Goal: Task Accomplishment & Management: Manage account settings

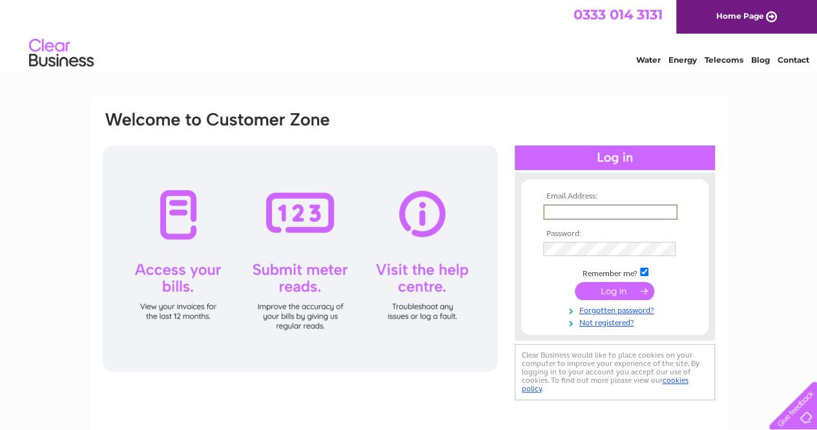
click at [624, 213] on input "text" at bounding box center [610, 212] width 134 height 16
type input "embassygalleryedinburgh@gmail.com"
click at [616, 294] on input "submit" at bounding box center [614, 289] width 79 height 18
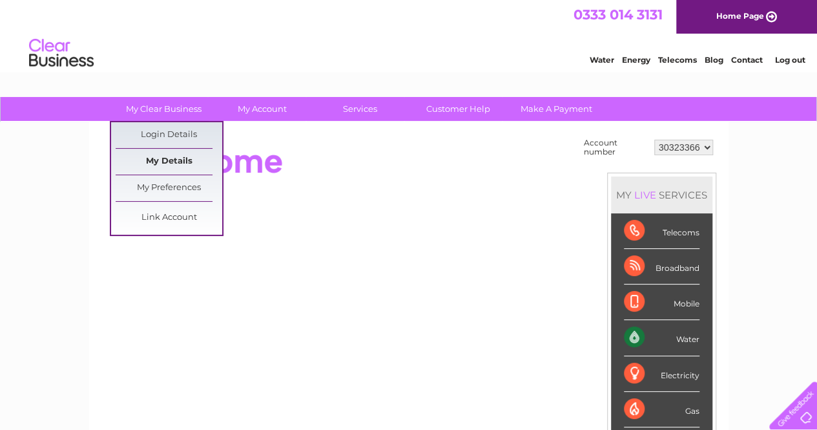
click at [183, 154] on link "My Details" at bounding box center [169, 162] width 107 height 26
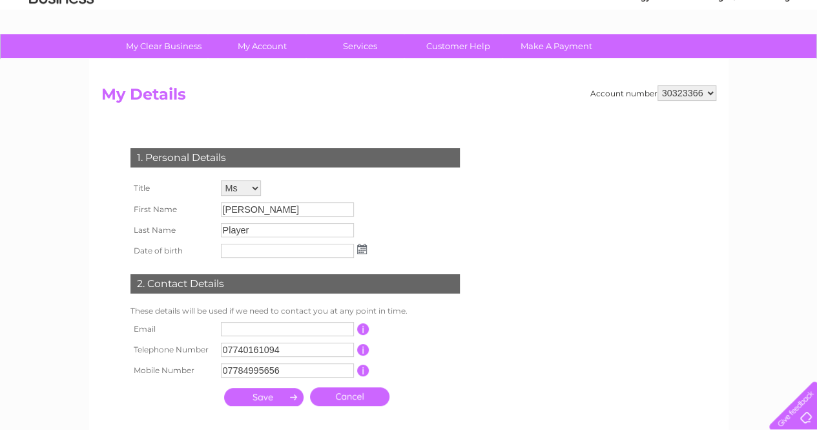
scroll to position [129, 0]
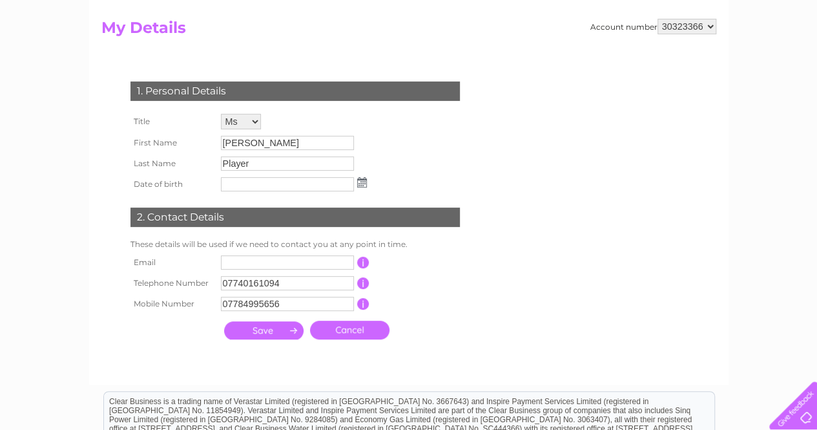
click at [271, 267] on input "text" at bounding box center [287, 262] width 133 height 14
type input "embassygalleryedinburgh@gmail.com"
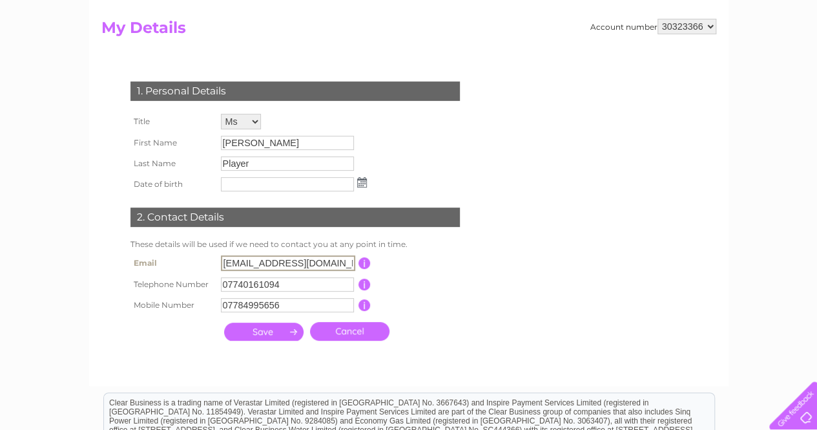
click at [281, 331] on input "submit" at bounding box center [263, 331] width 79 height 18
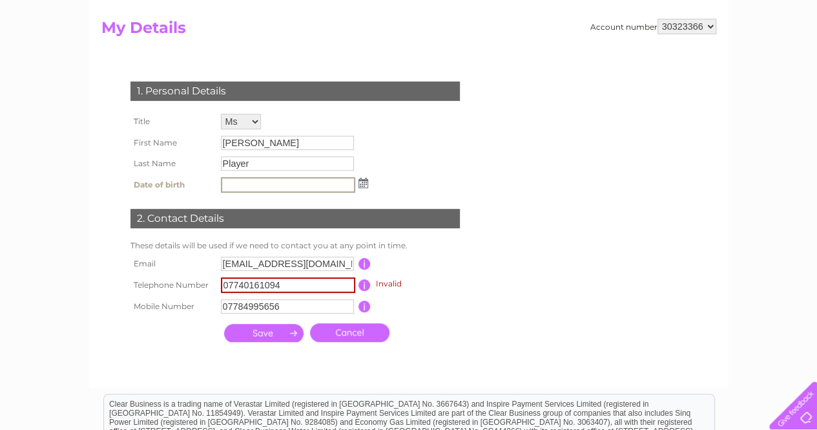
click at [295, 284] on input "07740161094" at bounding box center [288, 285] width 134 height 16
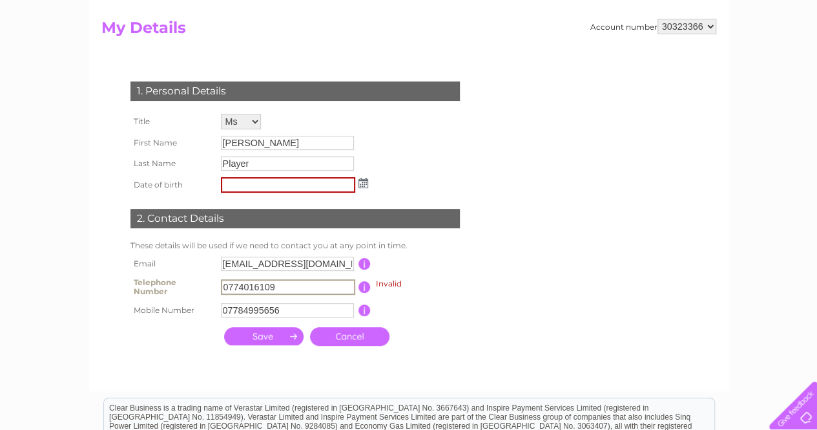
type input "07740161094"
click at [218, 360] on div at bounding box center [297, 365] width 393 height 26
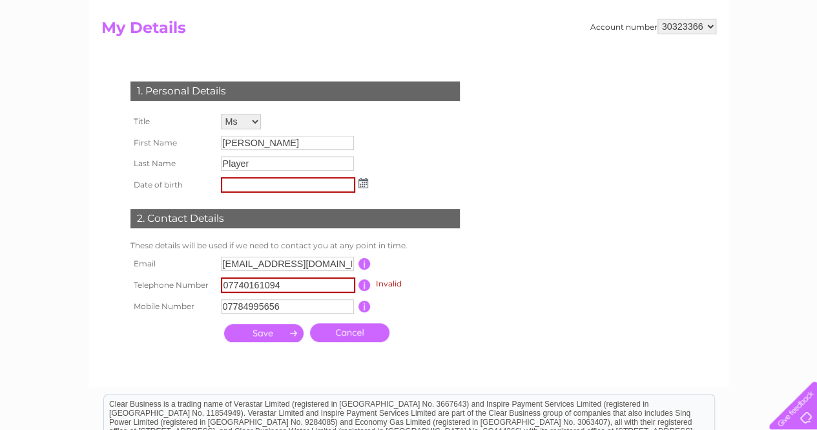
click at [251, 338] on input "submit" at bounding box center [263, 333] width 79 height 18
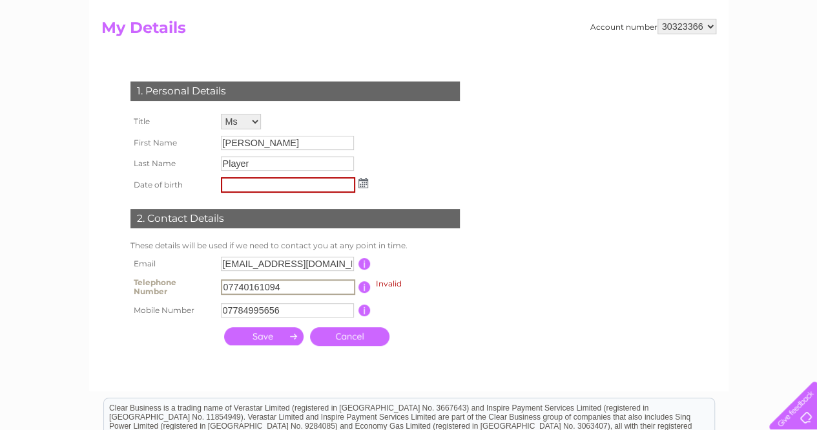
click at [251, 338] on input "submit" at bounding box center [263, 336] width 79 height 18
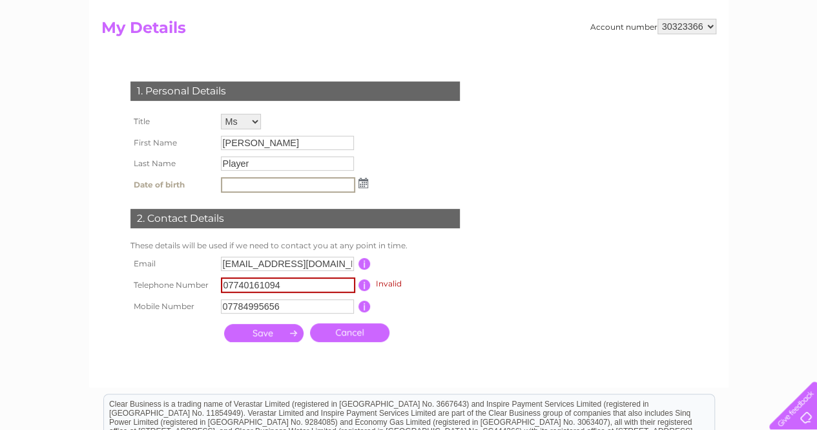
click at [274, 189] on input "text" at bounding box center [288, 185] width 134 height 16
type input "23/11/1997"
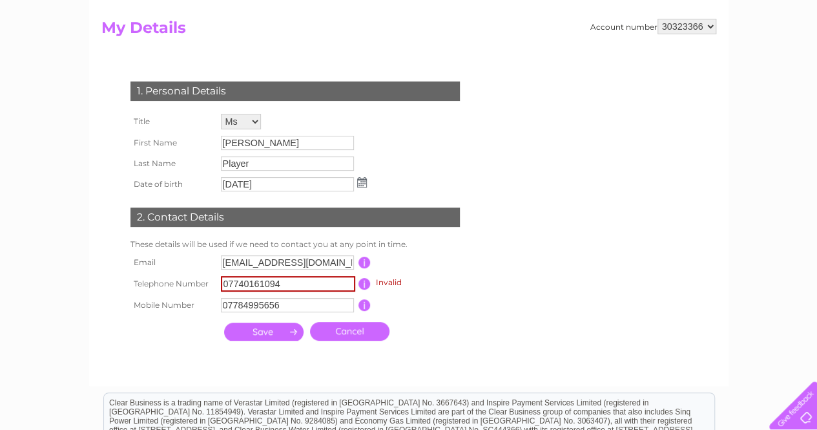
click at [277, 335] on input "submit" at bounding box center [263, 331] width 79 height 18
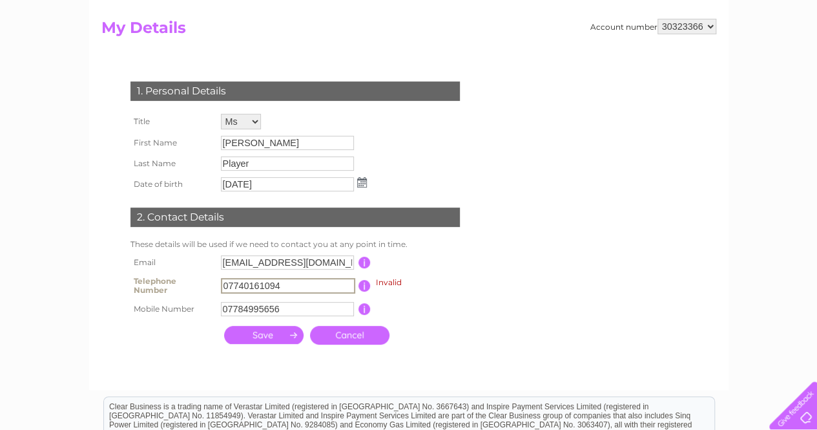
click at [301, 282] on input "07740161094" at bounding box center [288, 286] width 134 height 16
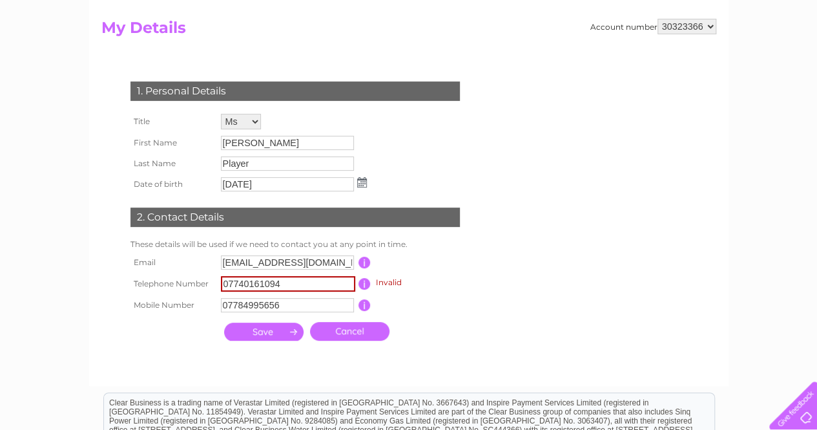
click at [266, 337] on input "submit" at bounding box center [263, 331] width 79 height 18
click at [362, 287] on input "button" at bounding box center [364, 284] width 12 height 12
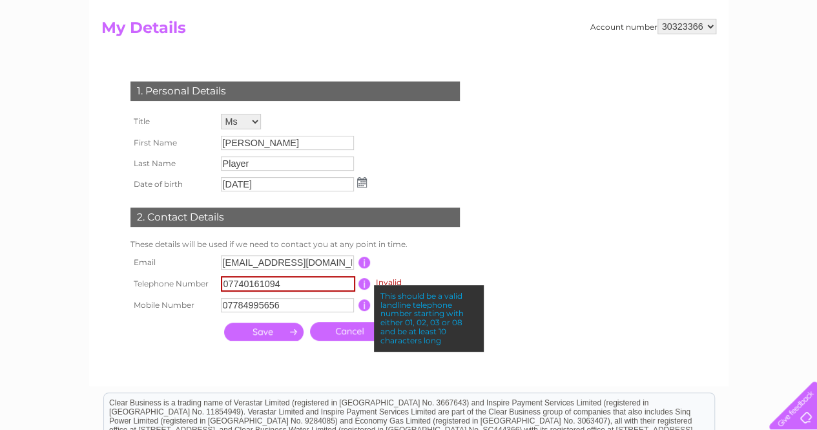
click at [296, 282] on input "07740161094" at bounding box center [288, 284] width 134 height 16
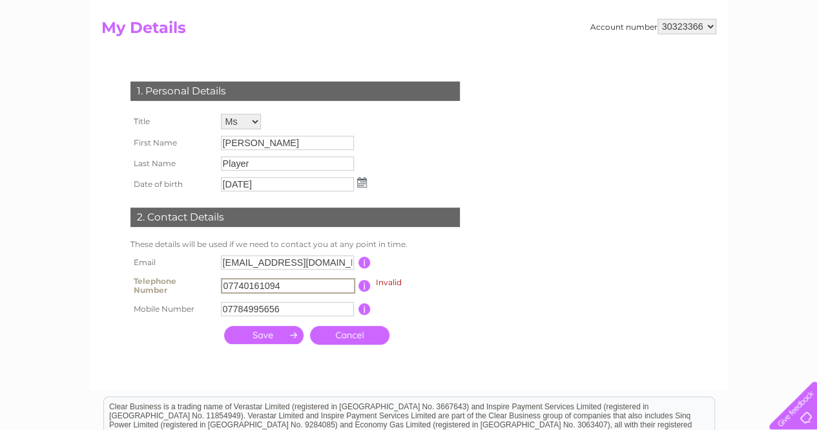
click at [296, 282] on input "07740161094" at bounding box center [288, 286] width 134 height 16
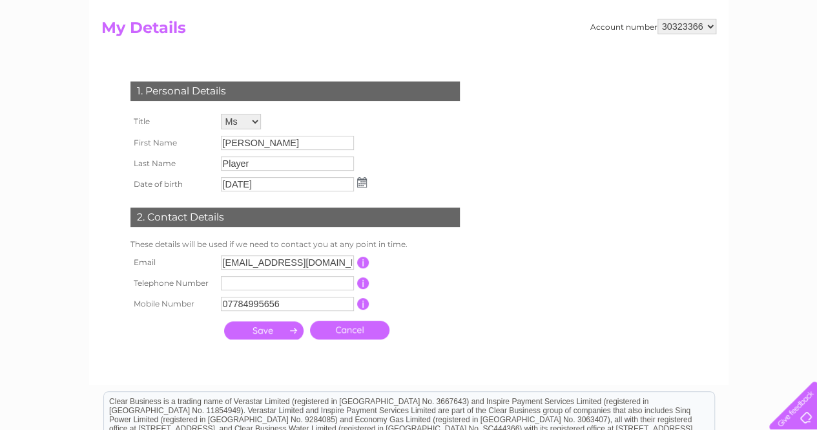
click at [283, 342] on td at bounding box center [264, 329] width 86 height 25
click at [280, 335] on input "submit" at bounding box center [263, 330] width 79 height 18
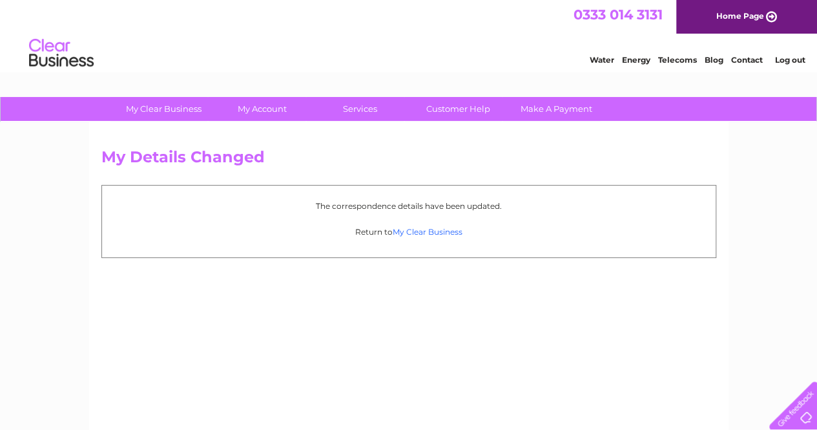
click at [414, 230] on link "My Clear Business" at bounding box center [428, 232] width 70 height 10
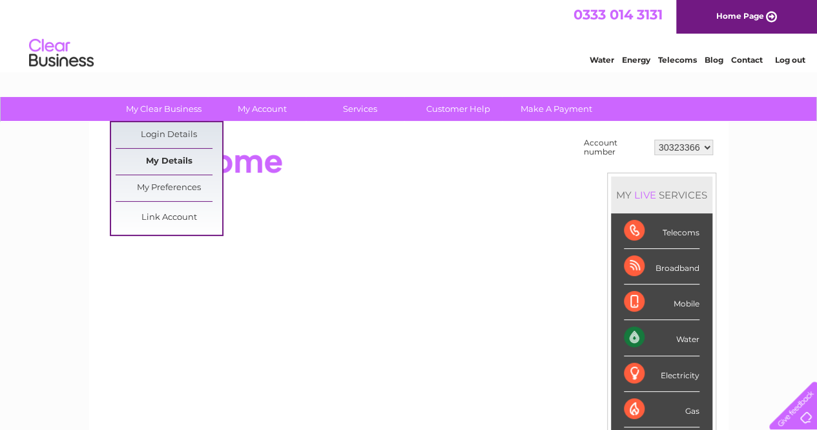
click at [182, 154] on link "My Details" at bounding box center [169, 162] width 107 height 26
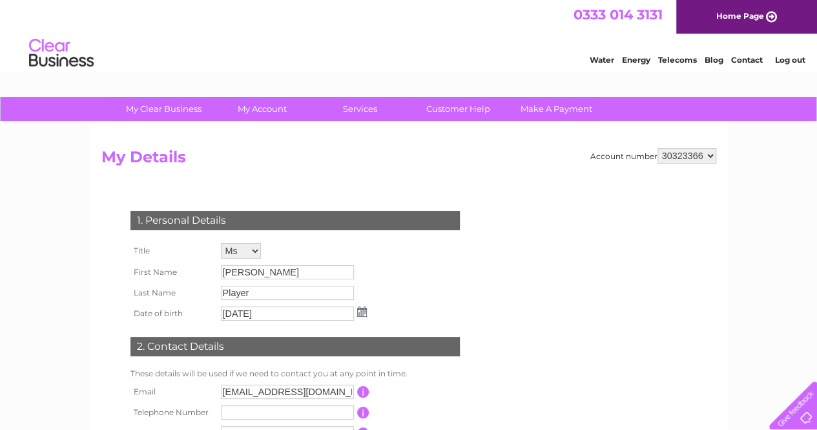
scroll to position [177, 0]
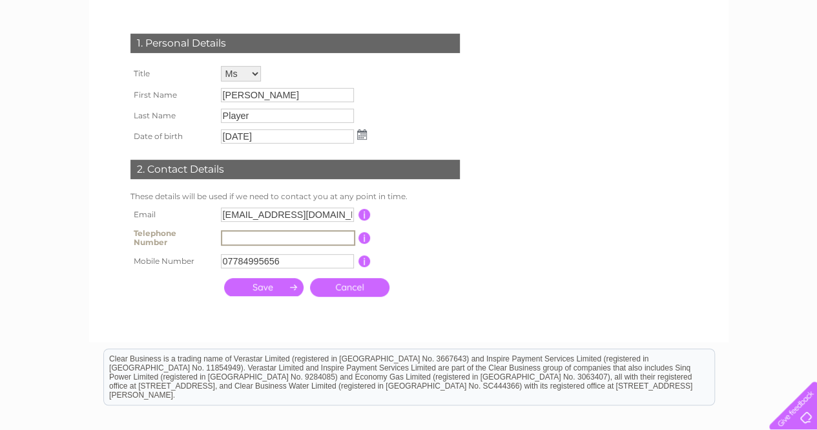
click at [245, 238] on input "text" at bounding box center [288, 238] width 134 height 16
click at [249, 271] on div "1. Personal Details Title Mr Mrs Ms Miss Dr Rev Prof Other First Name Millie La…" at bounding box center [297, 162] width 393 height 282
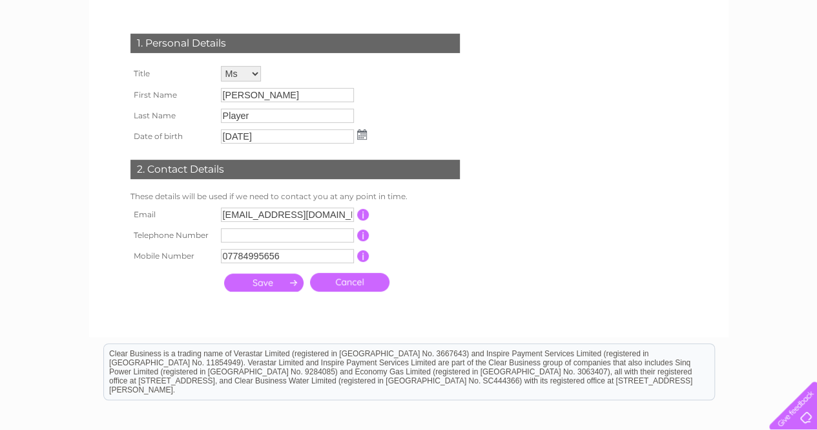
click at [242, 259] on input "07784995656" at bounding box center [287, 256] width 133 height 14
click at [242, 259] on input "07784995656" at bounding box center [288, 257] width 134 height 16
type input "07740161094"
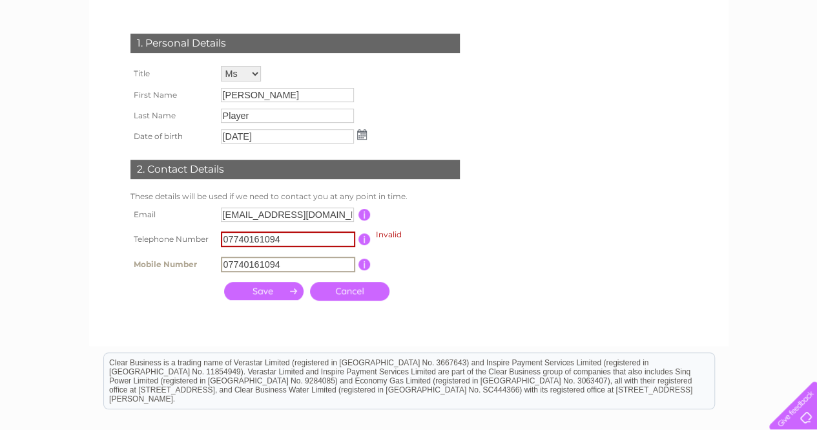
click at [279, 333] on div "Account number 30323366 My Details 1. Personal Details Title Mr Mrs Ms Miss Dr …" at bounding box center [408, 145] width 639 height 400
click at [276, 242] on input "07740161094" at bounding box center [288, 239] width 134 height 16
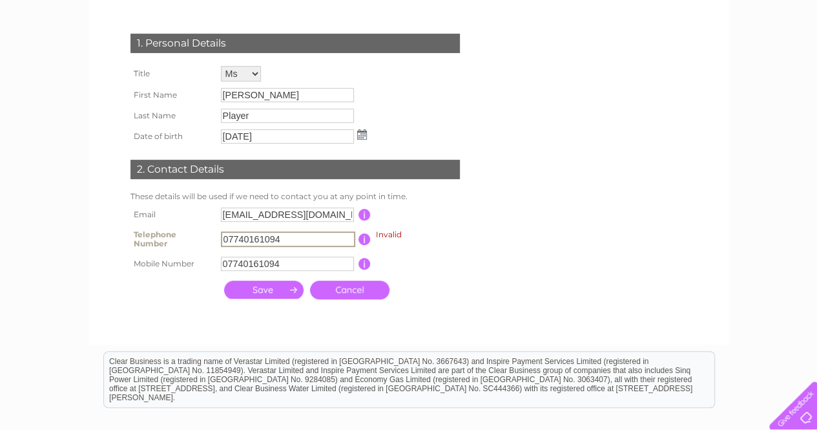
click at [276, 242] on input "07740161094" at bounding box center [288, 239] width 134 height 16
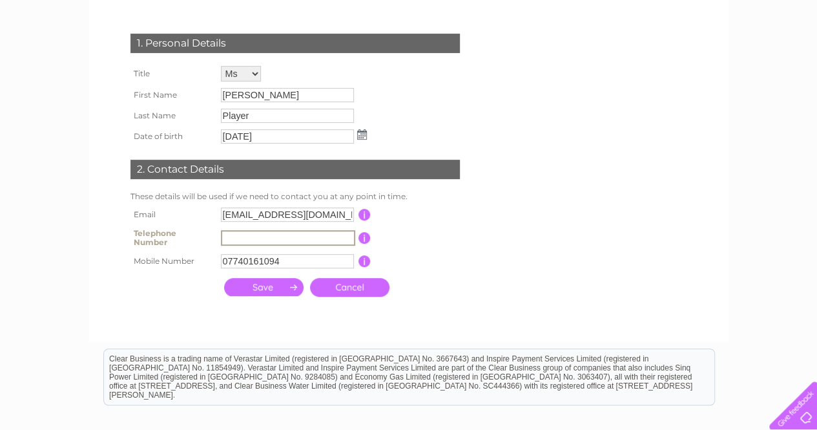
click at [236, 329] on div "Account number 30323366 My Details 1. Personal Details Title Mr Mrs Ms Miss Dr …" at bounding box center [408, 143] width 639 height 397
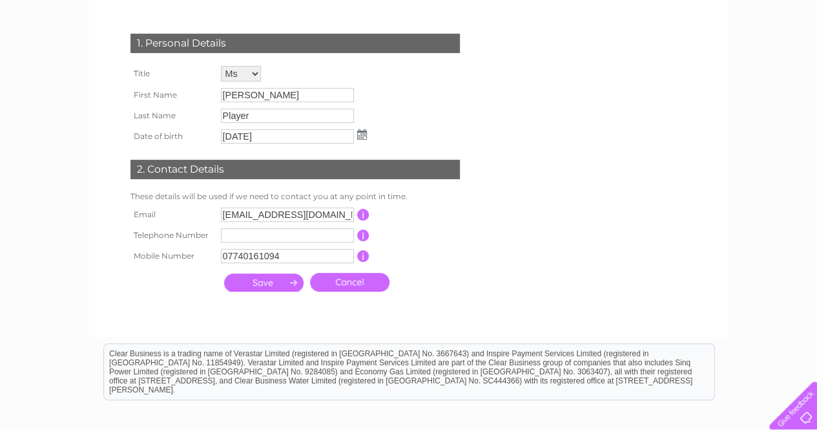
click at [267, 285] on input "submit" at bounding box center [263, 282] width 79 height 18
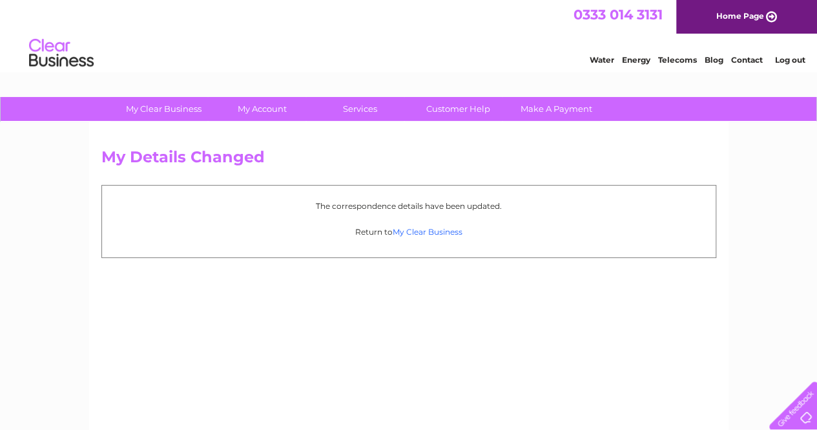
click at [420, 229] on link "My Clear Business" at bounding box center [428, 232] width 70 height 10
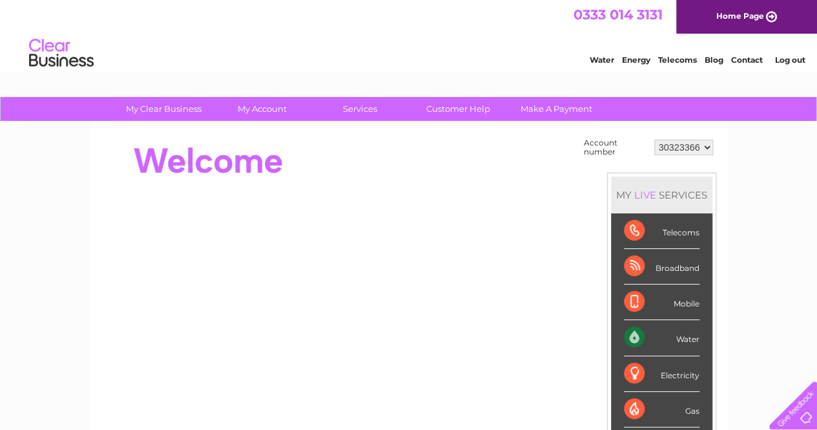
click at [186, 107] on link "My Clear Business" at bounding box center [163, 109] width 107 height 24
click at [180, 108] on link "My Clear Business" at bounding box center [163, 109] width 107 height 24
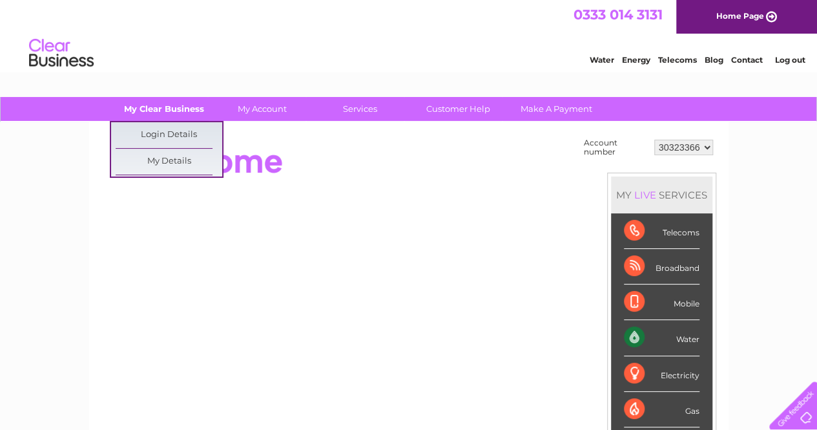
click at [189, 114] on link "My Clear Business" at bounding box center [163, 109] width 107 height 24
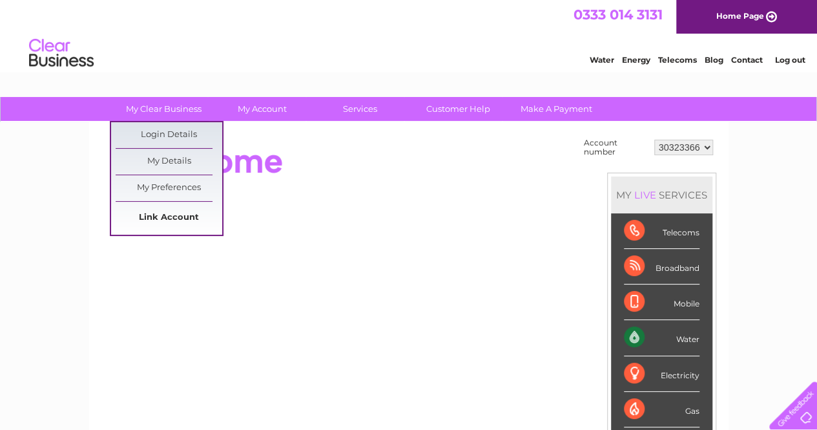
click at [191, 223] on link "Link Account" at bounding box center [169, 218] width 107 height 26
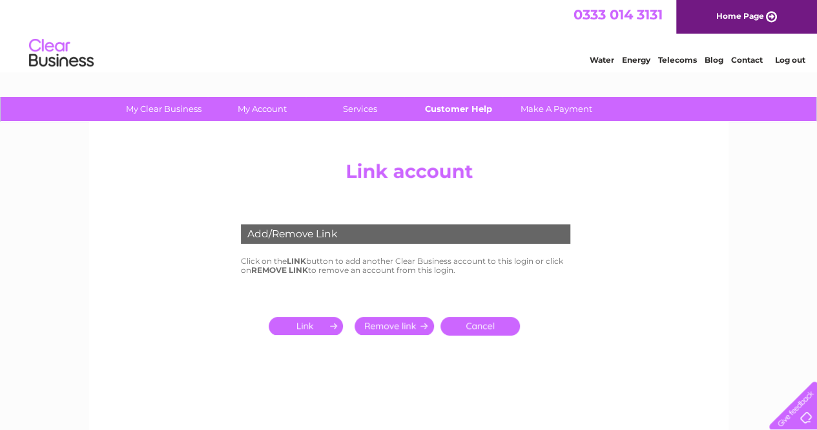
click at [478, 105] on link "Customer Help" at bounding box center [458, 109] width 107 height 24
